Goal: Task Accomplishment & Management: Use online tool/utility

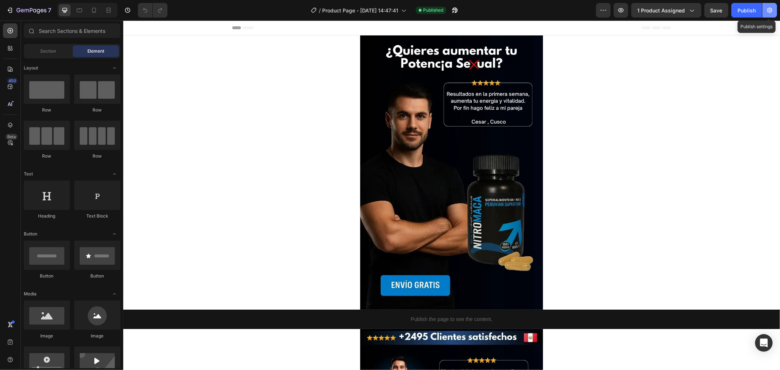
click at [771, 12] on icon "button" at bounding box center [769, 10] width 7 height 7
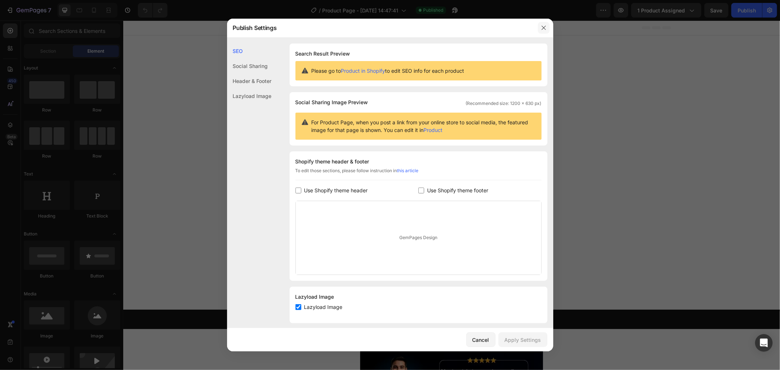
click at [543, 32] on button "button" at bounding box center [544, 28] width 12 height 12
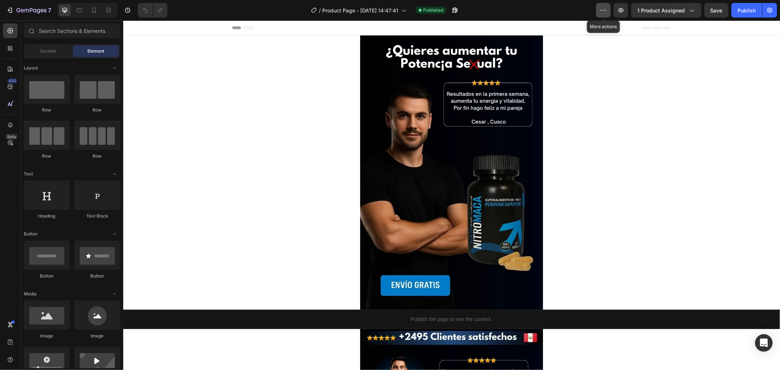
click at [604, 12] on icon "button" at bounding box center [602, 10] width 7 height 7
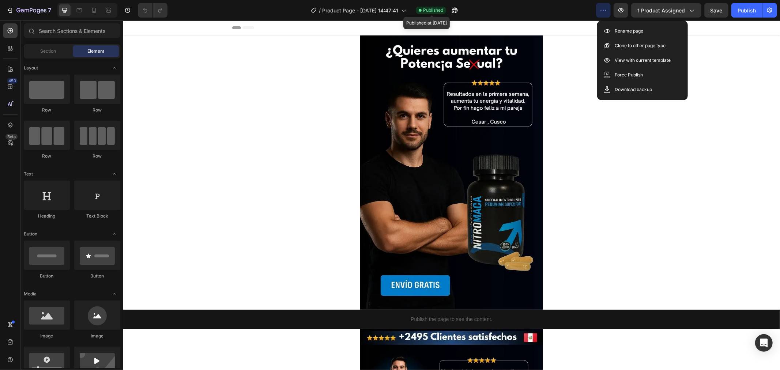
click at [441, 10] on span "Published" at bounding box center [433, 10] width 20 height 7
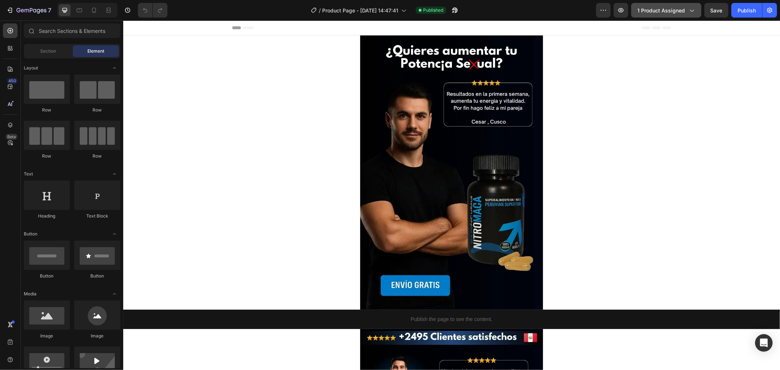
click at [686, 14] on div "1 product assigned" at bounding box center [666, 11] width 58 height 8
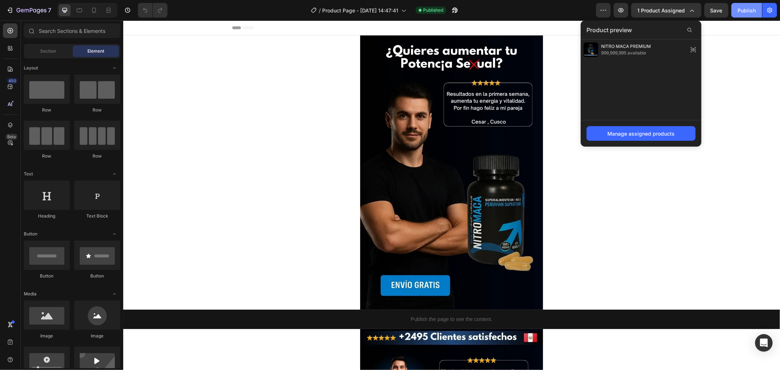
click at [742, 7] on div "Publish" at bounding box center [746, 11] width 18 height 8
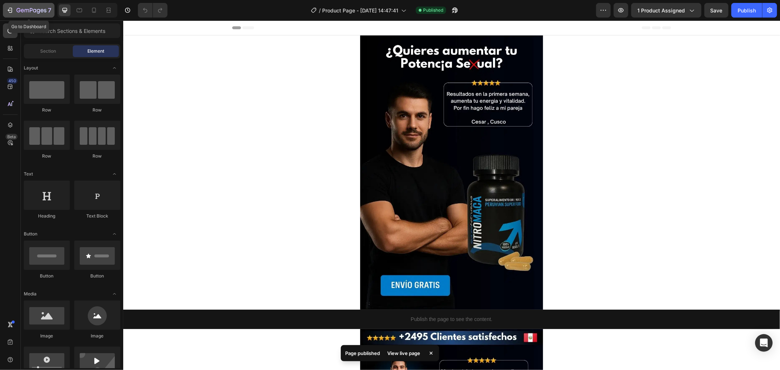
click at [9, 14] on div "7" at bounding box center [28, 10] width 45 height 9
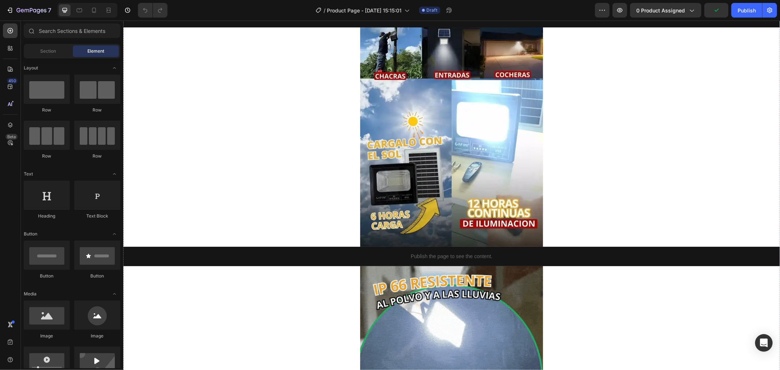
scroll to position [609, 0]
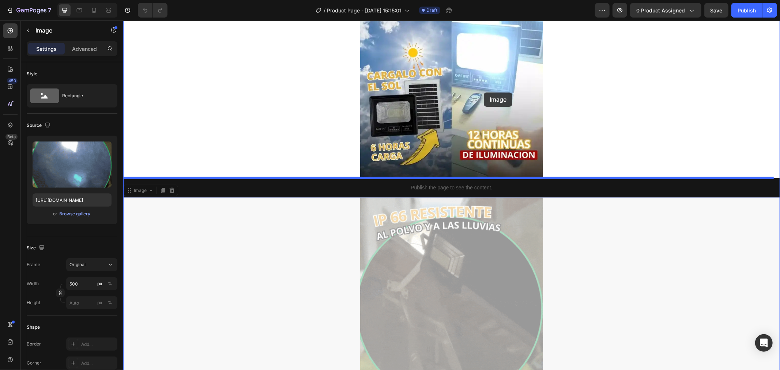
drag, startPoint x: 476, startPoint y: 269, endPoint x: 483, endPoint y: 92, distance: 177.4
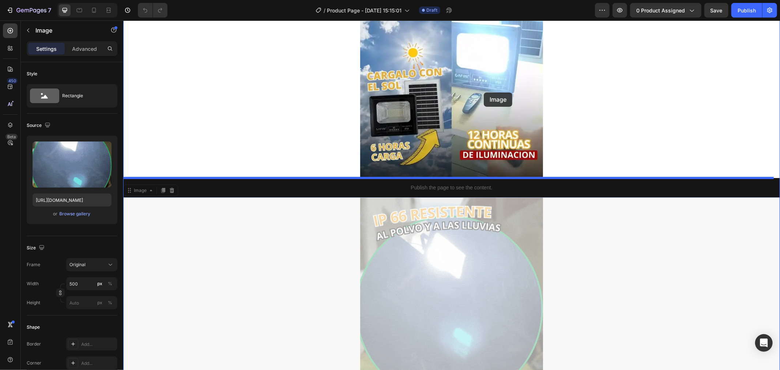
click at [483, 92] on div "Header Image Publish the page to see the content. Custom Code Image Publish the…" at bounding box center [451, 315] width 656 height 1809
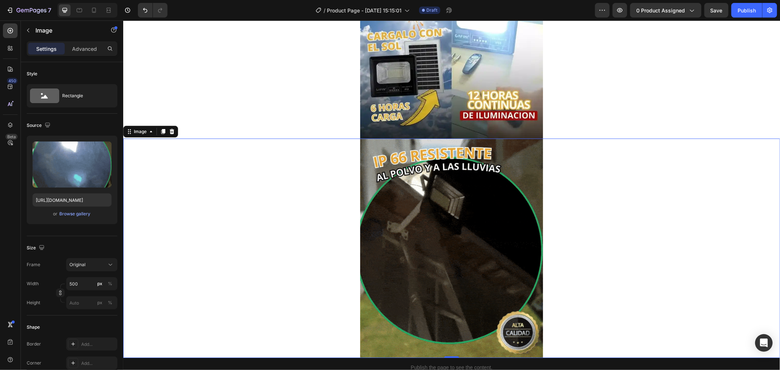
scroll to position [771, 0]
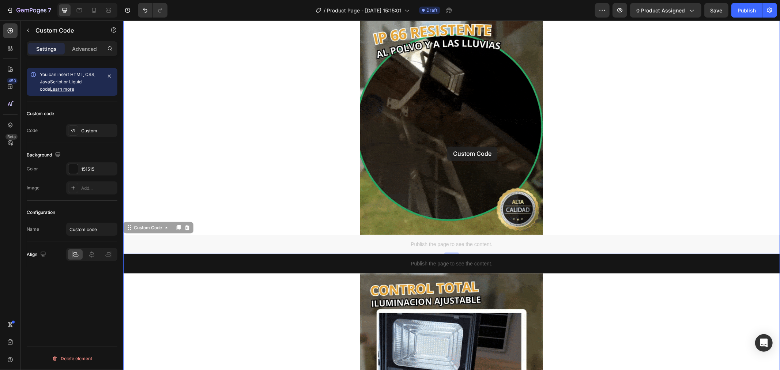
drag, startPoint x: 435, startPoint y: 241, endPoint x: 448, endPoint y: 132, distance: 109.7
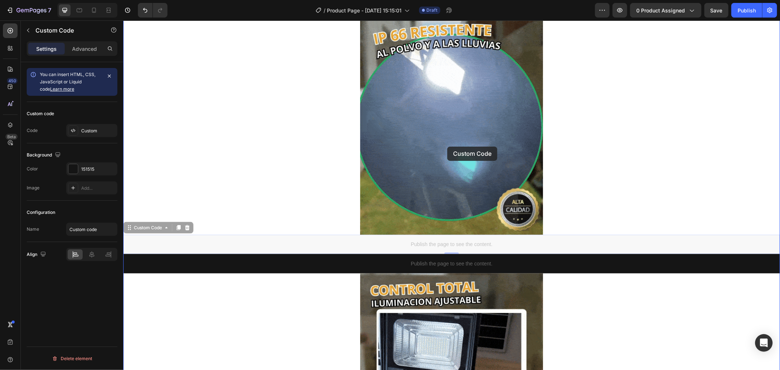
click at [448, 132] on div "Header Image Publish the page to see the content. Custom Code Image Publish the…" at bounding box center [451, 153] width 656 height 1809
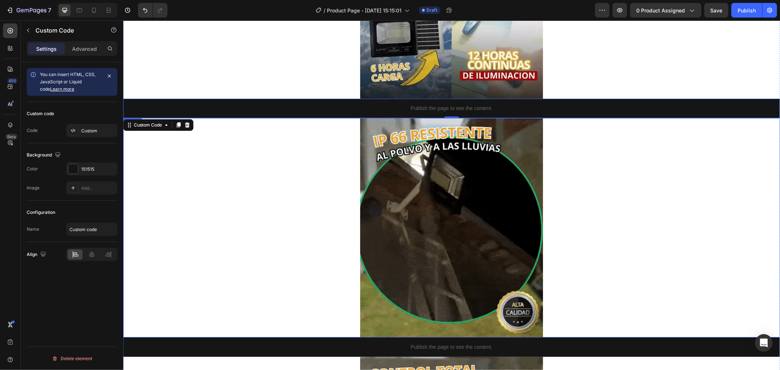
scroll to position [609, 0]
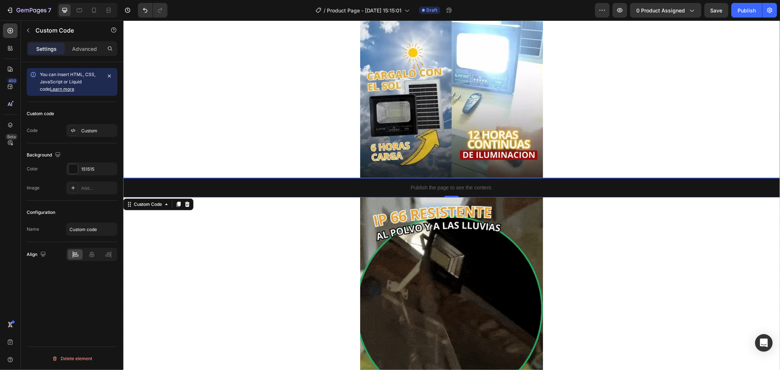
click at [456, 85] on img at bounding box center [451, 67] width 183 height 219
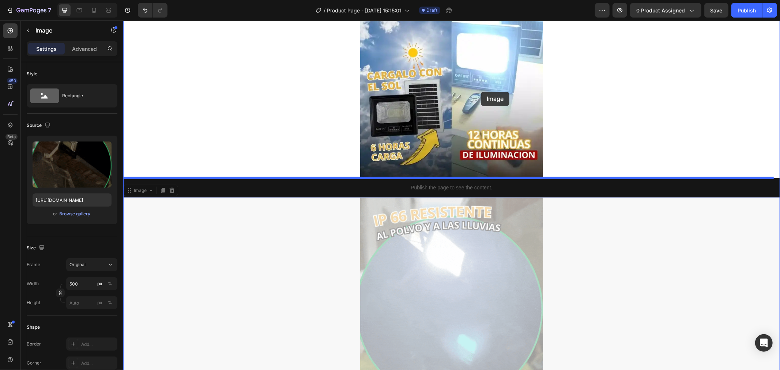
drag, startPoint x: 503, startPoint y: 246, endPoint x: 480, endPoint y: 91, distance: 156.2
click at [480, 91] on div "Header Image Publish the page to see the content. Custom Code Image Publish the…" at bounding box center [451, 315] width 656 height 1809
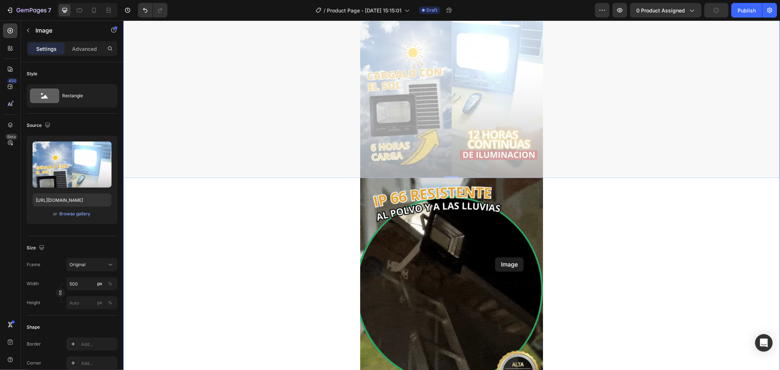
drag, startPoint x: 497, startPoint y: 83, endPoint x: 494, endPoint y: 257, distance: 174.4
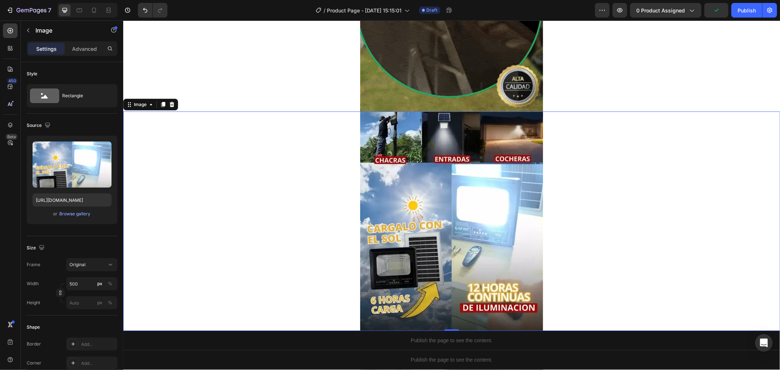
scroll to position [771, 0]
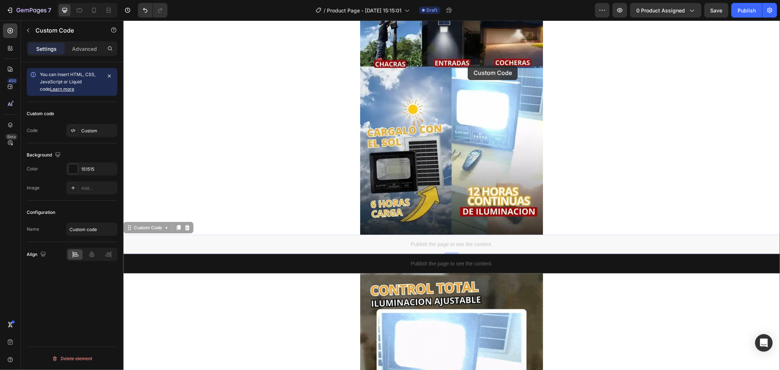
drag, startPoint x: 561, startPoint y: 246, endPoint x: 467, endPoint y: 65, distance: 203.2
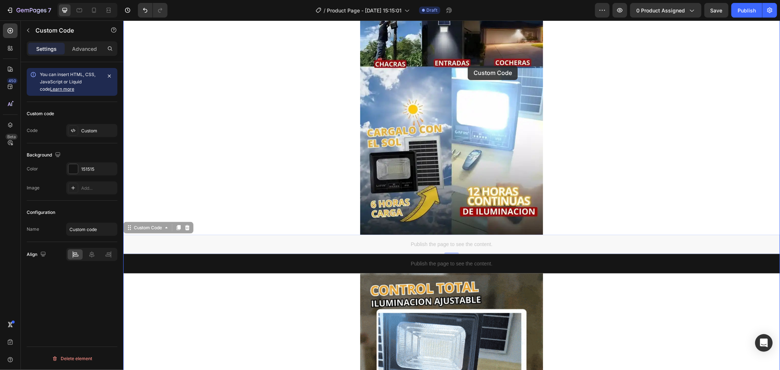
click at [467, 65] on div "Header Image Publish the page to see the content. Custom Code Image Publish the…" at bounding box center [451, 153] width 656 height 1809
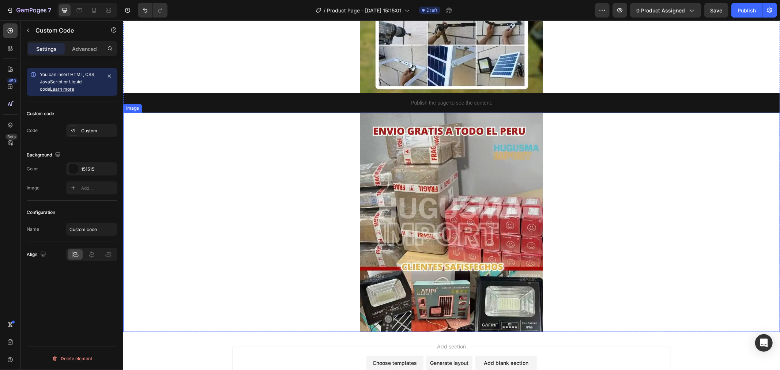
scroll to position [1459, 0]
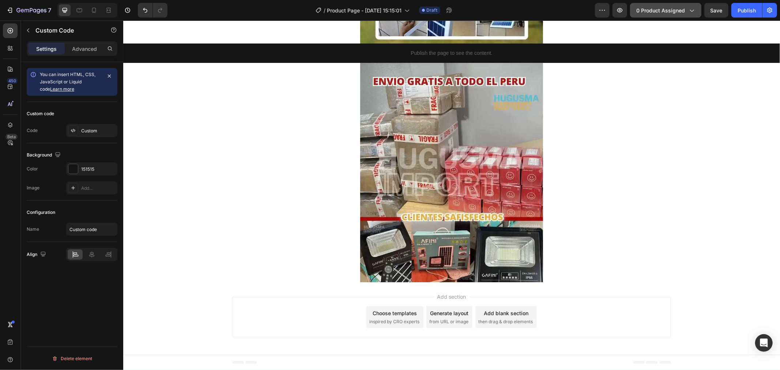
click at [691, 13] on icon "button" at bounding box center [690, 10] width 7 height 7
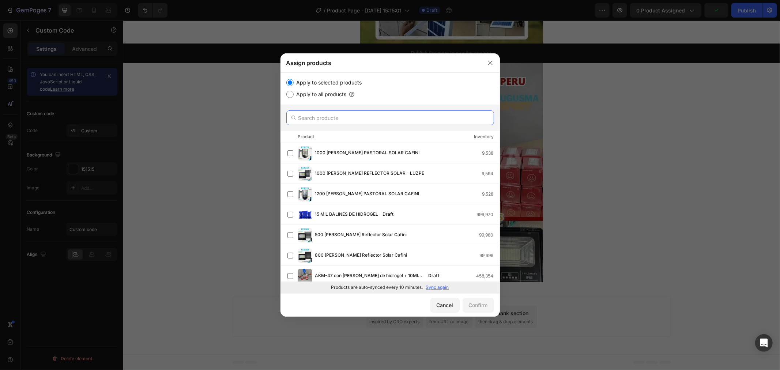
click at [334, 120] on input "text" at bounding box center [390, 117] width 208 height 15
click at [330, 122] on input "text" at bounding box center [390, 117] width 208 height 15
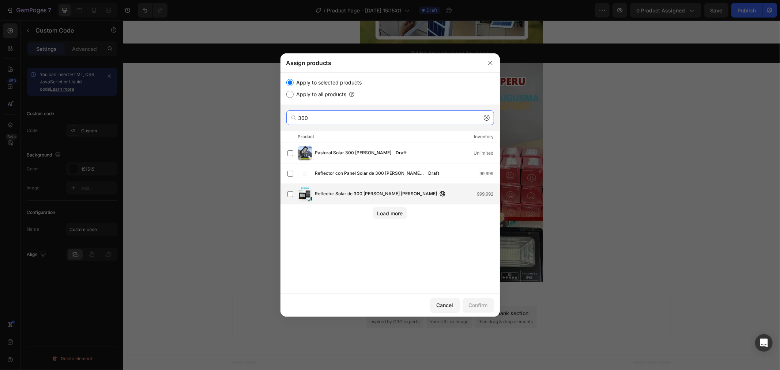
type input "300"
click at [353, 195] on span "Reflector Solar de 300 [PERSON_NAME] [PERSON_NAME]" at bounding box center [376, 194] width 122 height 8
click at [485, 304] on div "Confirm" at bounding box center [478, 305] width 19 height 8
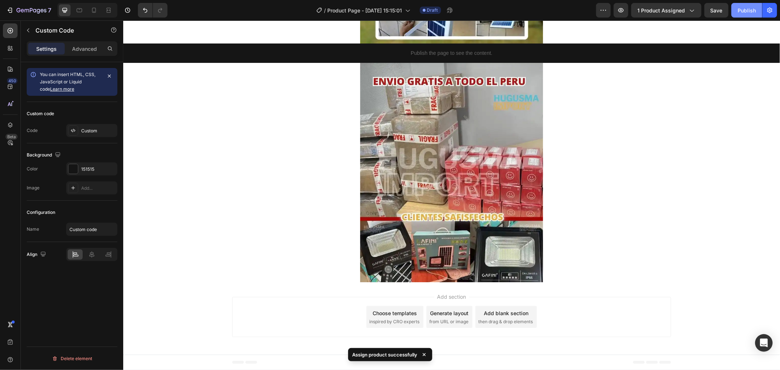
click at [743, 10] on div "Publish" at bounding box center [746, 11] width 18 height 8
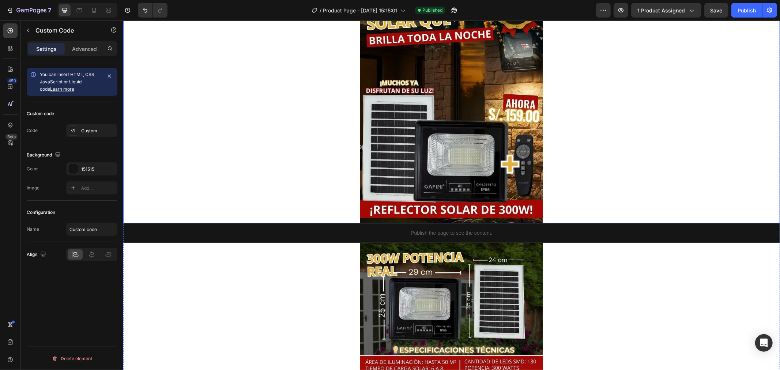
scroll to position [0, 0]
